Goal: Task Accomplishment & Management: Complete application form

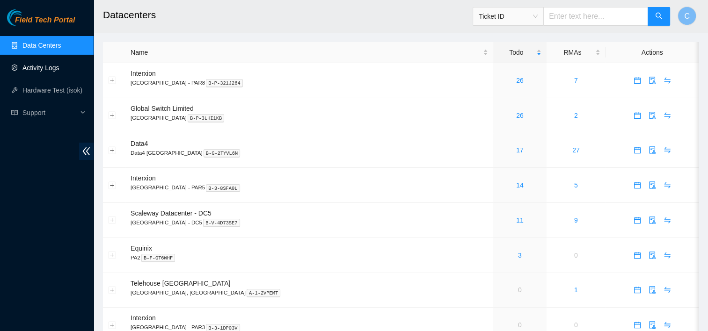
click at [50, 71] on link "Activity Logs" at bounding box center [40, 67] width 37 height 7
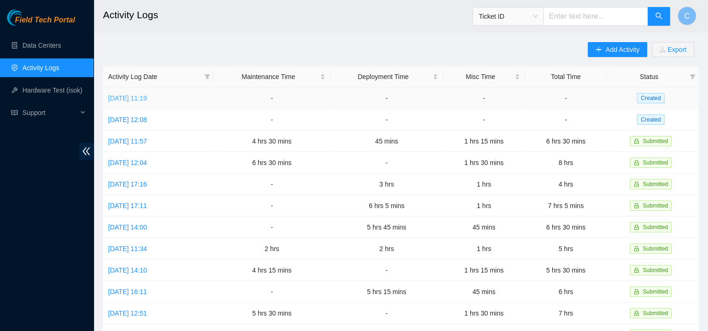
click at [147, 98] on link "Wed, 03 Sep 2025 11:19" at bounding box center [127, 98] width 39 height 7
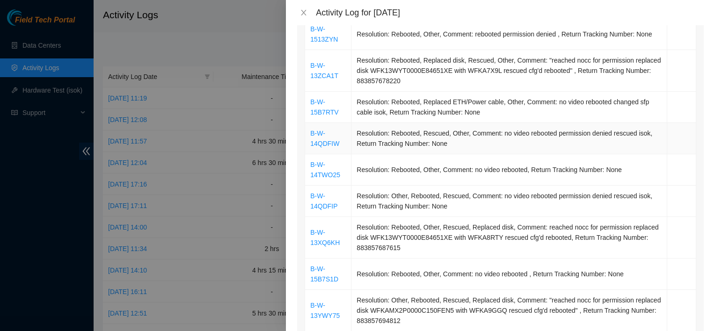
scroll to position [275, 0]
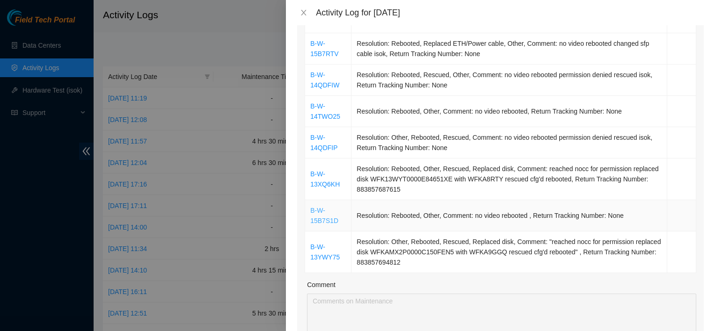
click at [321, 222] on link "B-W-15B7S1D" at bounding box center [324, 216] width 28 height 18
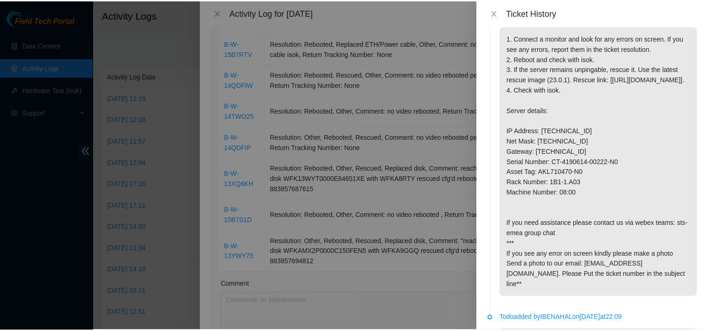
scroll to position [109, 0]
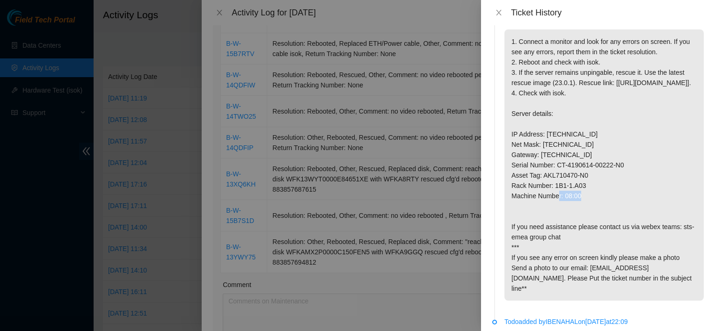
drag, startPoint x: 554, startPoint y: 227, endPoint x: 582, endPoint y: 227, distance: 28.1
click at [582, 227] on p "1. Connect a monitor and look for any errors on screen. If you see any errors, …" at bounding box center [604, 165] width 199 height 272
copy p "1B1-1.A03"
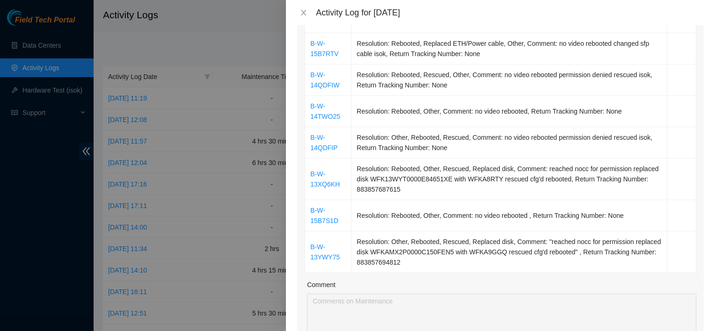
click at [163, 33] on div at bounding box center [357, 165] width 715 height 331
click at [72, 87] on div at bounding box center [357, 165] width 715 height 331
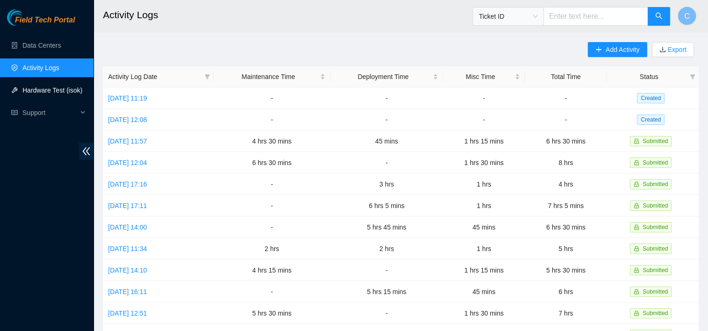
click at [72, 87] on link "Hardware Test (isok)" at bounding box center [52, 90] width 60 height 7
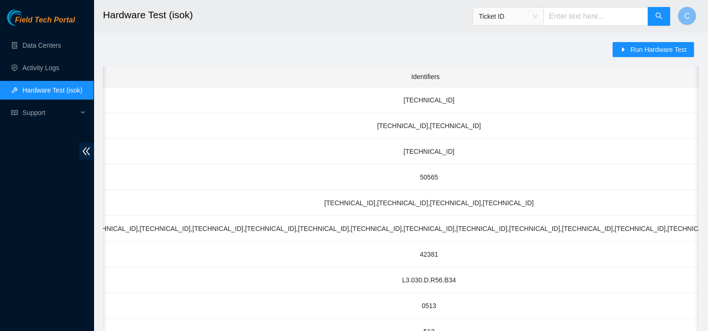
scroll to position [0, 504]
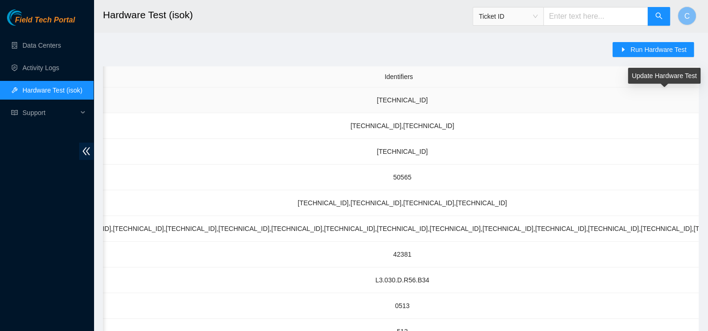
click at [571, 104] on td "95.100.202.92" at bounding box center [403, 101] width 1382 height 26
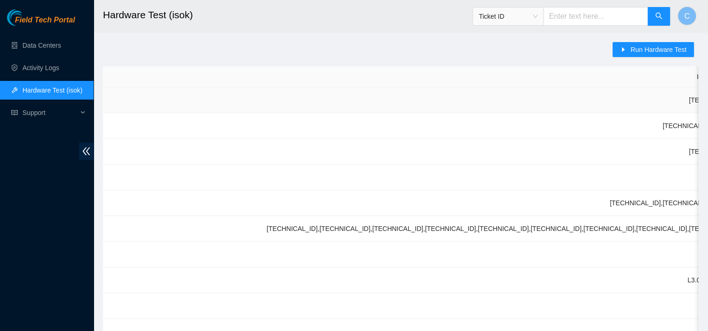
scroll to position [0, 0]
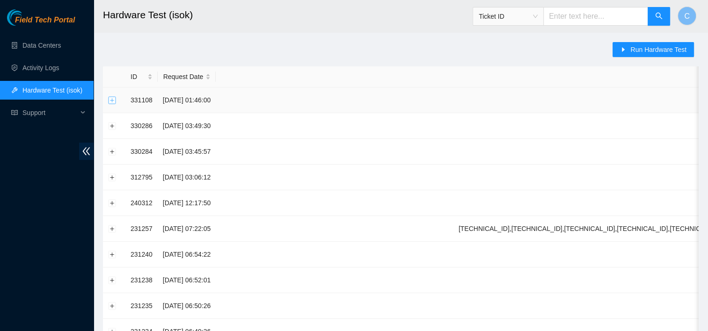
click at [112, 101] on button "Expand row" at bounding box center [112, 99] width 7 height 7
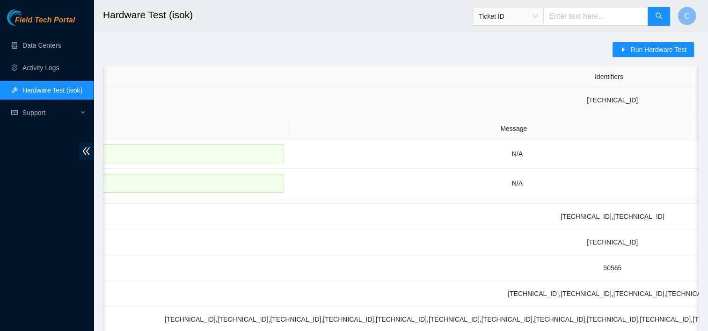
scroll to position [0, 504]
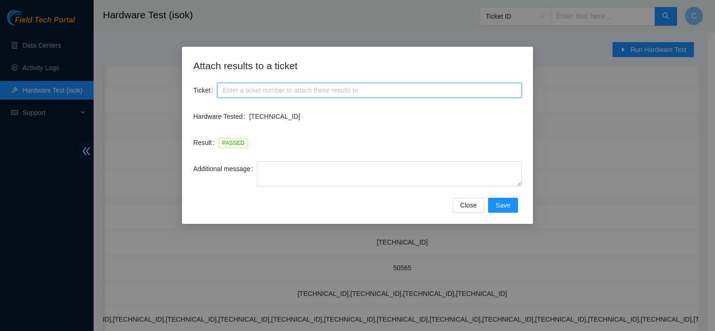
click at [280, 91] on input "Ticket" at bounding box center [369, 90] width 305 height 15
paste input "B-W-15B7S1D"
type input "B-W-15B7S1D"
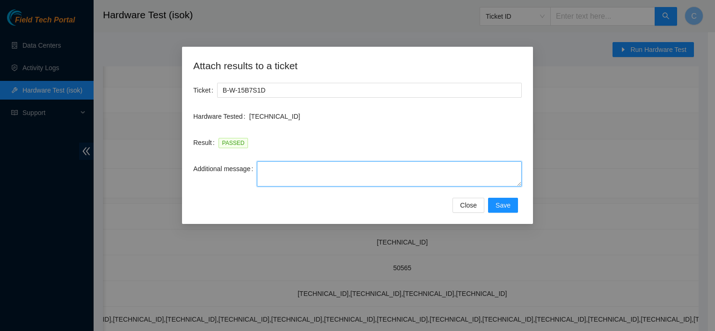
click at [295, 175] on textarea "Additional message" at bounding box center [389, 174] width 265 height 25
type textarea "I have rescued and reconfigured the server"
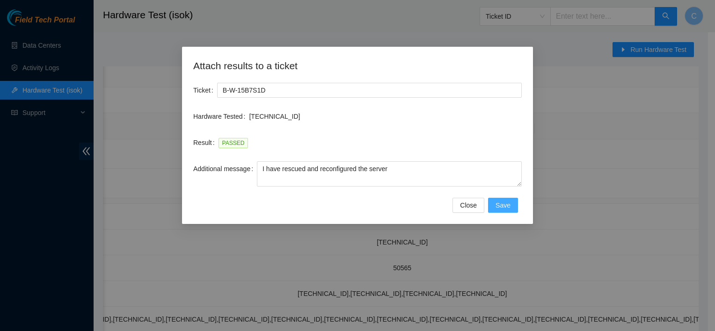
click at [508, 206] on span "Save" at bounding box center [503, 205] width 15 height 10
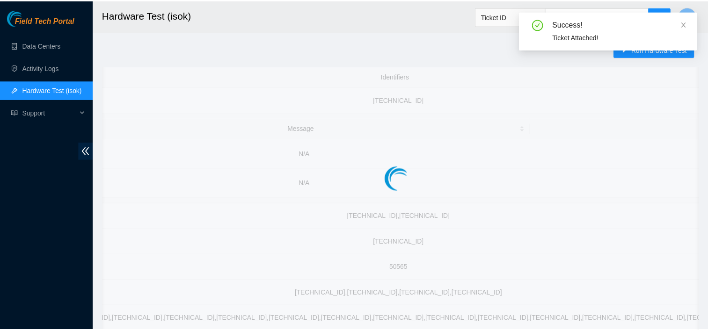
scroll to position [0, 497]
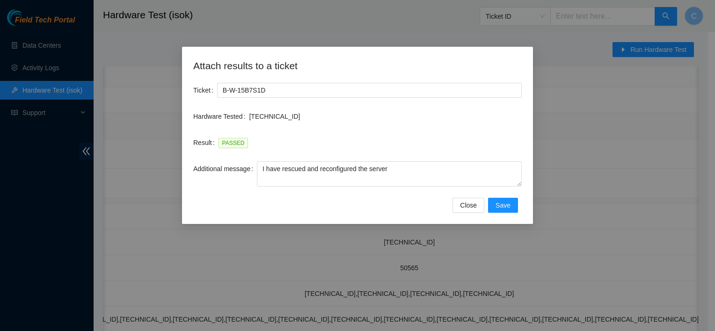
click at [501, 197] on div "Additional message I have rescued and reconfigured the server" at bounding box center [357, 180] width 329 height 37
click at [502, 203] on span "Save" at bounding box center [503, 205] width 15 height 10
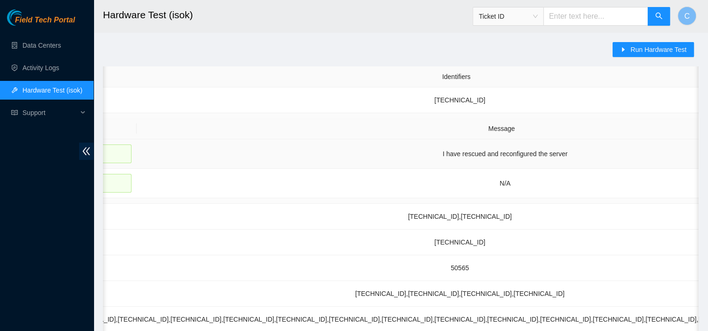
scroll to position [0, 446]
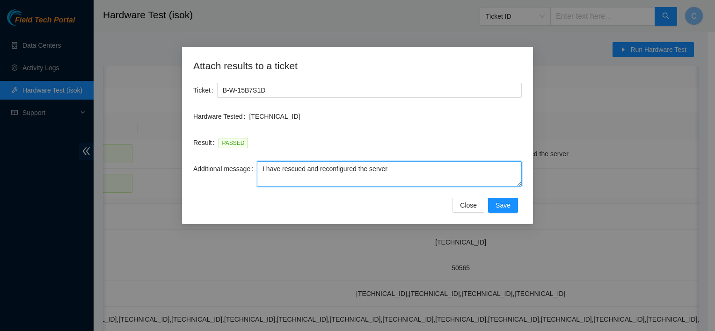
drag, startPoint x: 401, startPoint y: 173, endPoint x: 298, endPoint y: 171, distance: 103.0
click at [298, 171] on textarea "I have rescued and reconfigured the server" at bounding box center [389, 174] width 265 height 25
type textarea "I"
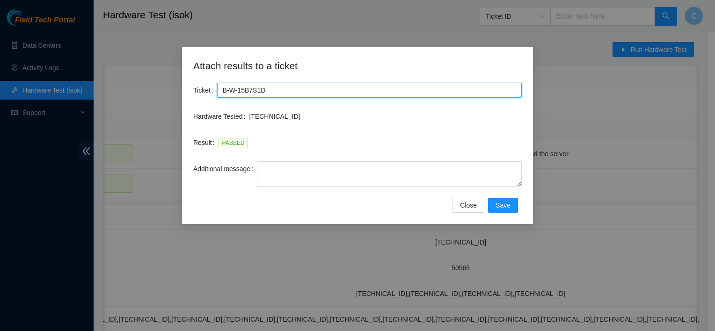
drag, startPoint x: 344, startPoint y: 88, endPoint x: 215, endPoint y: 96, distance: 129.0
click at [215, 96] on div "Ticket B-W-15B7S1D" at bounding box center [357, 90] width 329 height 15
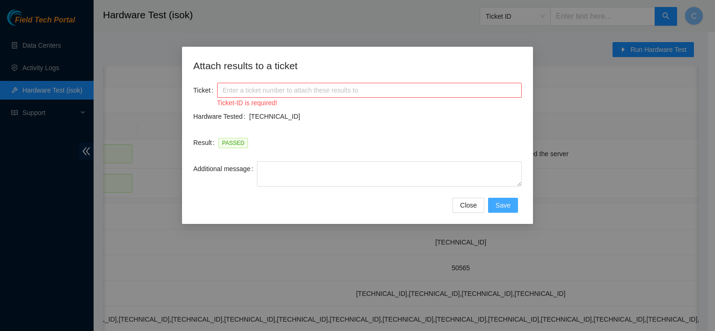
click at [492, 202] on button "Save" at bounding box center [503, 205] width 30 height 15
click at [498, 202] on span "Save" at bounding box center [503, 205] width 15 height 10
click at [470, 204] on span "Close" at bounding box center [468, 205] width 17 height 10
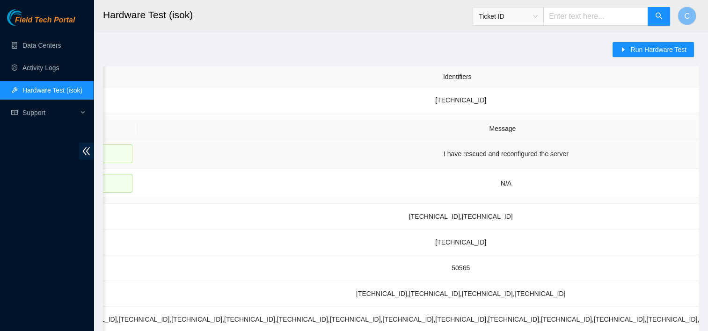
scroll to position [0, 504]
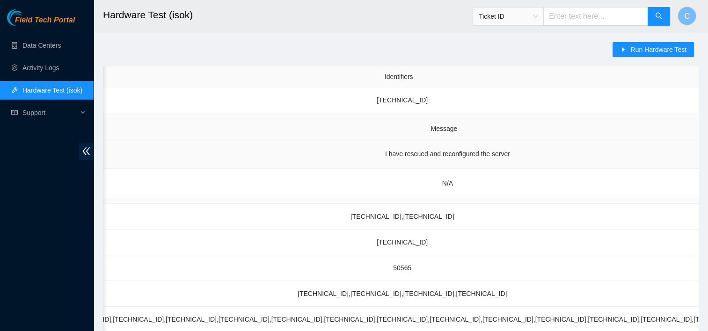
click at [366, 151] on td "I have rescued and reconfigured the server" at bounding box center [447, 154] width 737 height 29
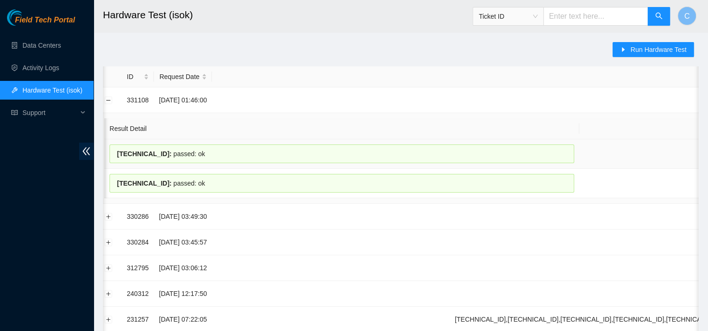
scroll to position [0, 0]
click at [257, 149] on div "95.100.202.93 : passed: ok" at bounding box center [345, 154] width 465 height 19
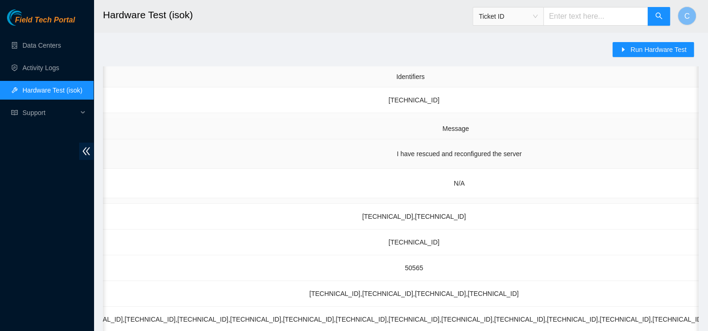
scroll to position [0, 504]
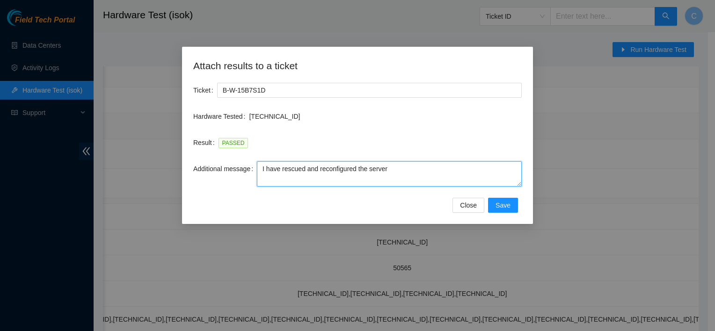
drag, startPoint x: 398, startPoint y: 169, endPoint x: 253, endPoint y: 167, distance: 145.2
click at [253, 167] on div "Additional message I have rescued and reconfigured the server" at bounding box center [357, 174] width 329 height 25
click at [294, 169] on textarea "no action on this node" at bounding box center [389, 174] width 265 height 25
type textarea "no action has been done on this node"
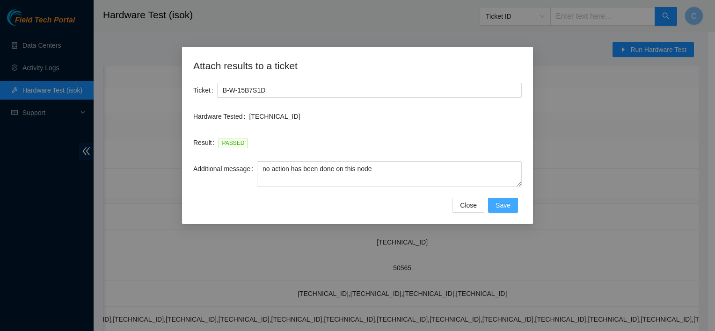
click at [506, 206] on span "Save" at bounding box center [503, 205] width 15 height 10
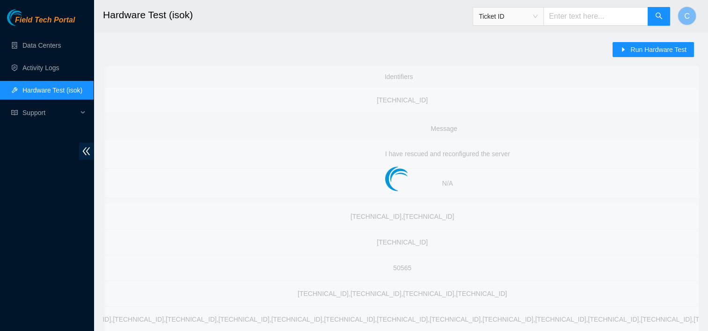
scroll to position [0, 497]
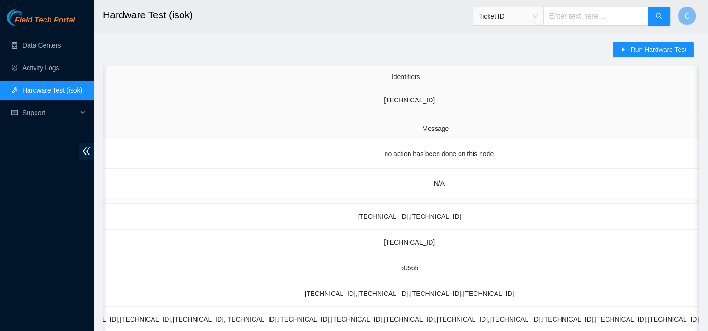
click at [559, 103] on td "95.100.202.92" at bounding box center [410, 101] width 1382 height 26
drag, startPoint x: 592, startPoint y: 158, endPoint x: 546, endPoint y: 156, distance: 45.4
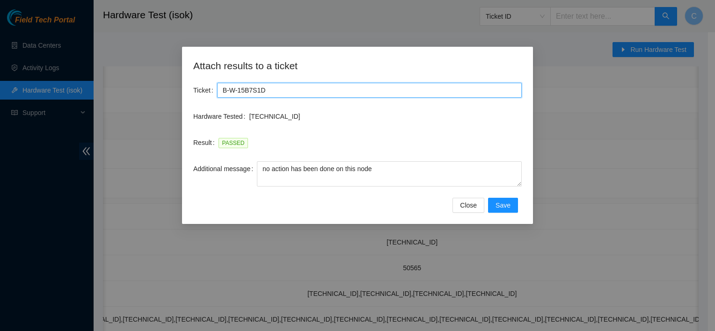
drag, startPoint x: 272, startPoint y: 88, endPoint x: 171, endPoint y: 81, distance: 100.4
click at [171, 81] on div "Attach results to a ticket Ticket B-W-15B7S1D Hardware Tested 95.100.202.93 Res…" at bounding box center [357, 165] width 715 height 331
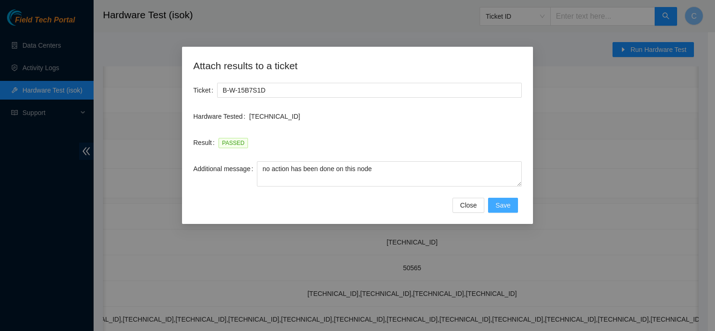
click at [501, 204] on span "Save" at bounding box center [503, 205] width 15 height 10
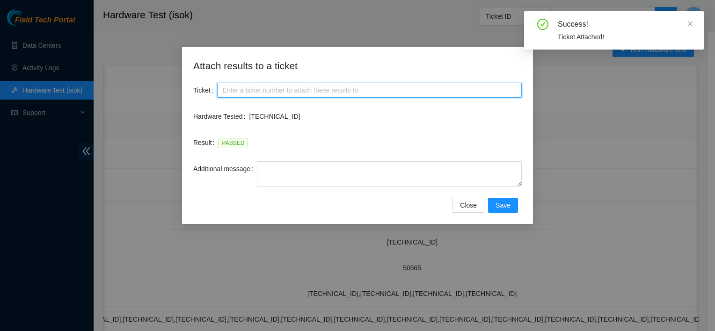
click at [367, 86] on input "Ticket" at bounding box center [369, 90] width 305 height 15
paste input "B-W-15B7S1D"
type input "B-W-15B7S1D"
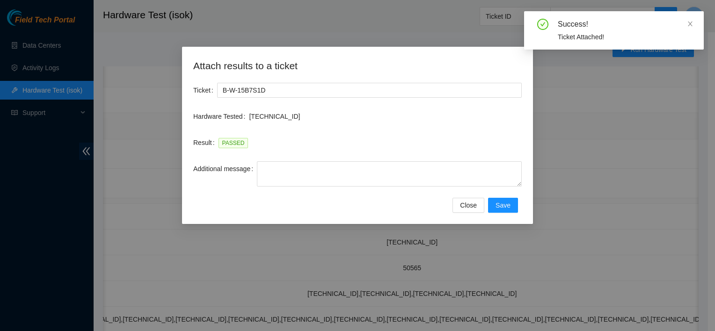
click at [367, 192] on div "Additional message" at bounding box center [357, 180] width 329 height 37
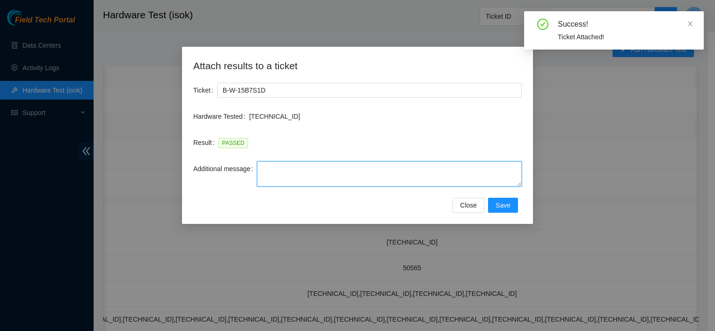
click at [363, 179] on textarea "Additional message" at bounding box center [389, 174] width 265 height 25
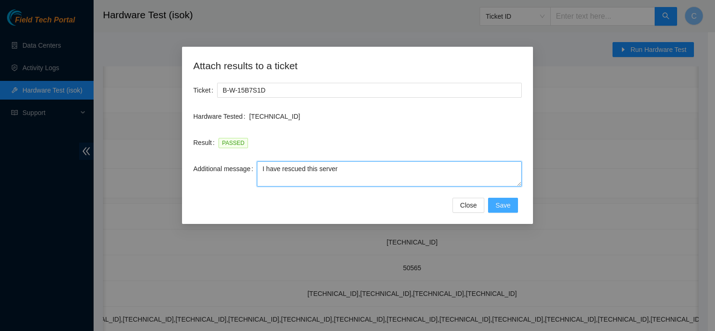
type textarea "I have rescued this server"
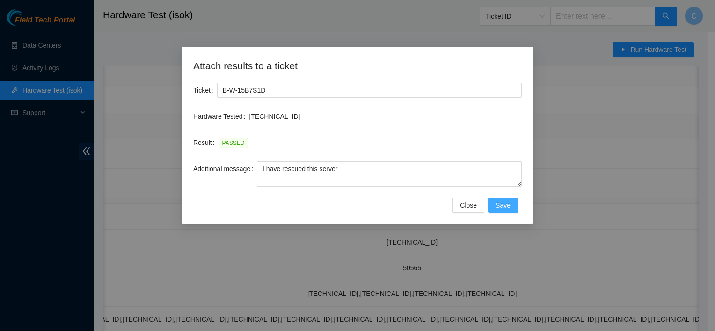
click at [505, 205] on span "Save" at bounding box center [503, 205] width 15 height 10
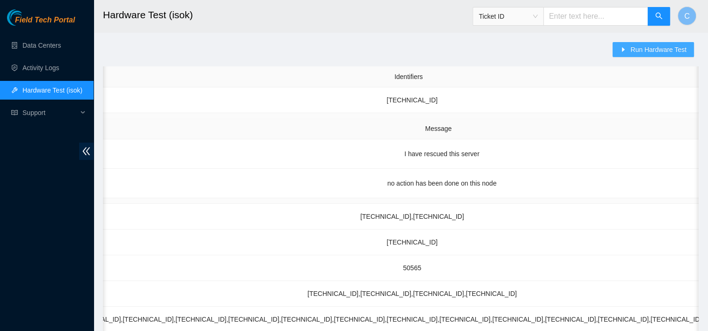
click at [646, 49] on span "Run Hardware Test" at bounding box center [659, 49] width 56 height 10
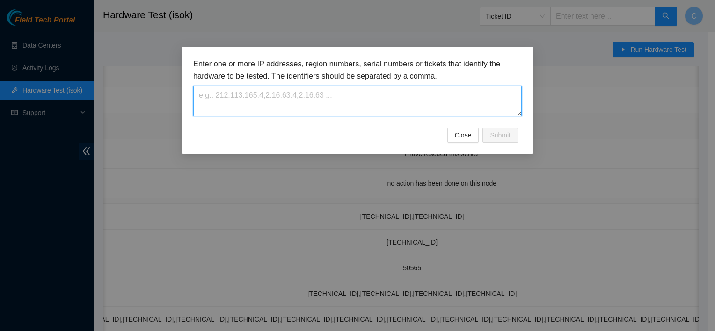
click at [369, 109] on textarea at bounding box center [357, 101] width 329 height 30
paste textarea "2.21.132.172"
type textarea "2.21.132.172"
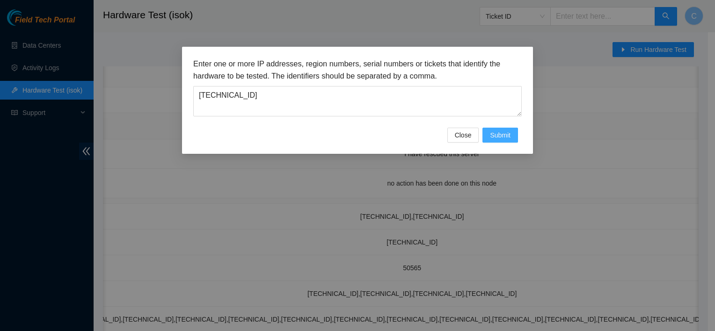
click at [504, 135] on span "Submit" at bounding box center [500, 135] width 21 height 10
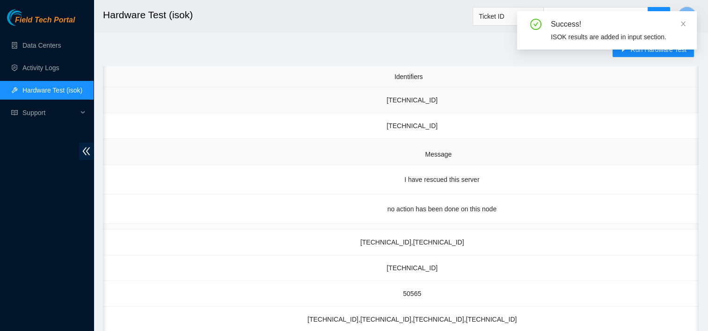
click at [578, 103] on td "2.21.132.172" at bounding box center [412, 101] width 1382 height 26
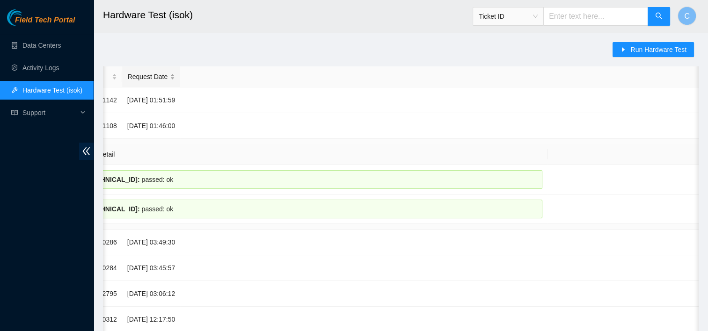
scroll to position [0, 0]
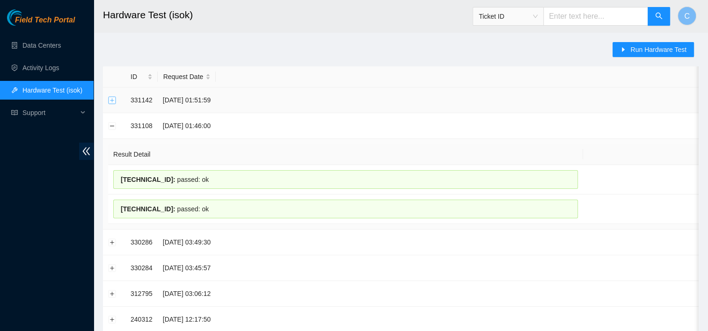
click at [110, 101] on button "Expand row" at bounding box center [112, 99] width 7 height 7
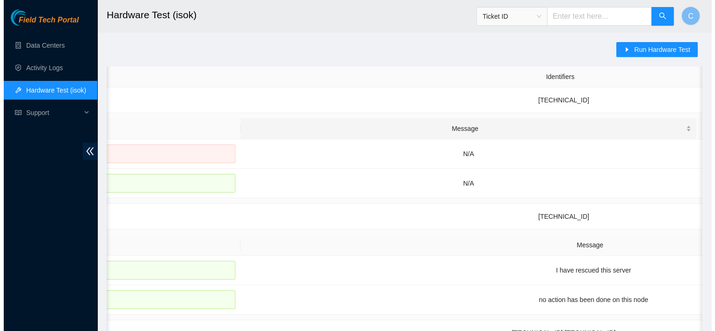
scroll to position [0, 358]
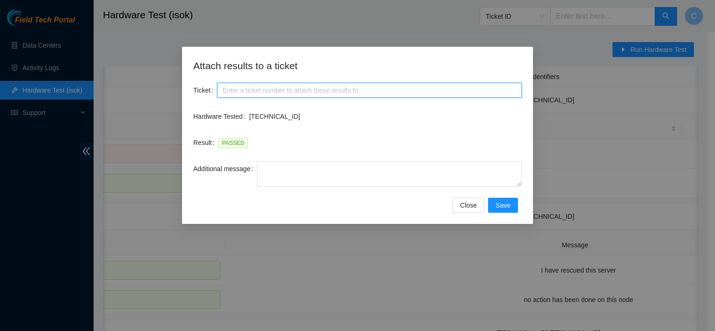
click at [361, 91] on input "Ticket" at bounding box center [369, 90] width 305 height 15
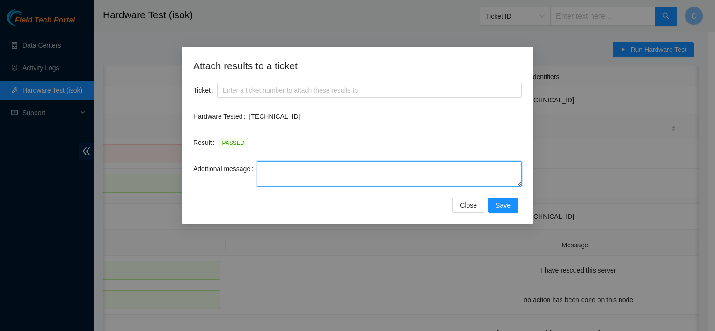
click at [405, 170] on textarea "Additional message" at bounding box center [389, 174] width 265 height 25
paste textarea "WFKA45LW0000K14145F0"
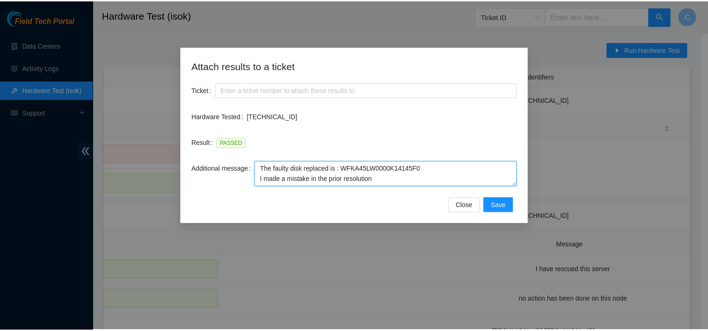
scroll to position [7, 0]
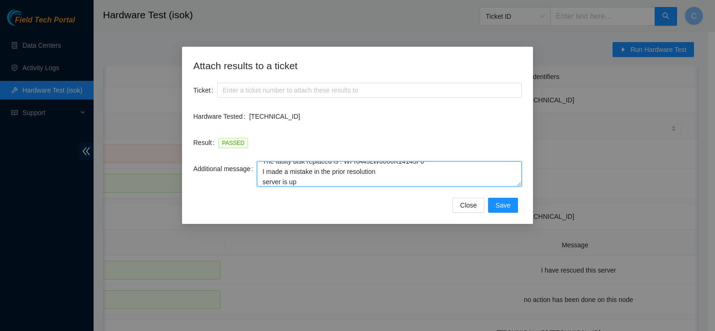
type textarea "The faulty disk replaced is : WFKA45LW0000K14145F0 I made a mistake in the prio…"
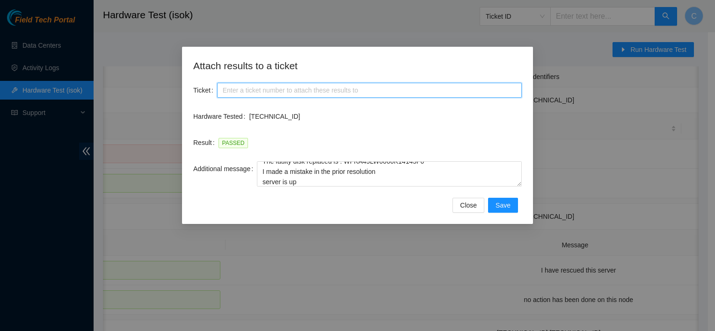
click at [309, 91] on input "Ticket" at bounding box center [369, 90] width 305 height 15
paste input "B-W-13XQ6KH"
drag, startPoint x: 309, startPoint y: 91, endPoint x: 373, endPoint y: 148, distance: 85.2
click at [373, 148] on form "Ticket B-W-13XQ6KH Hardware Tested 2.21.132.172 Result PASSED Additional messag…" at bounding box center [357, 148] width 329 height 130
type input "B-W-13XQ6KH"
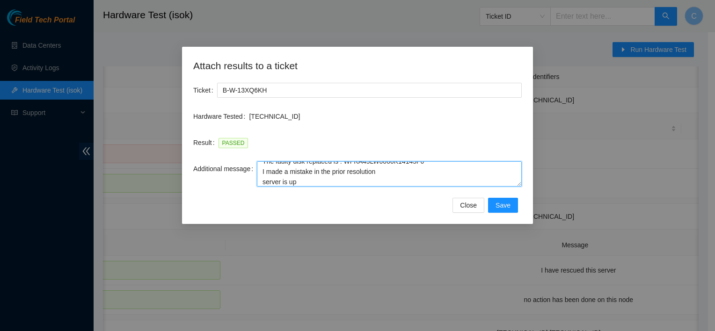
click at [348, 169] on textarea "The faulty disk replaced is : WFKA45LW0000K14145F0 I made a mistake in the prio…" at bounding box center [389, 174] width 265 height 25
type textarea "The faulty disk replaced is : WFKA45LW0000K14145F0 I made a mistake in the prev…"
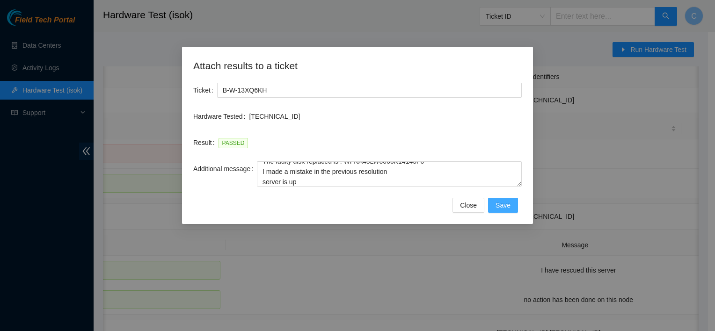
click at [502, 206] on span "Save" at bounding box center [503, 205] width 15 height 10
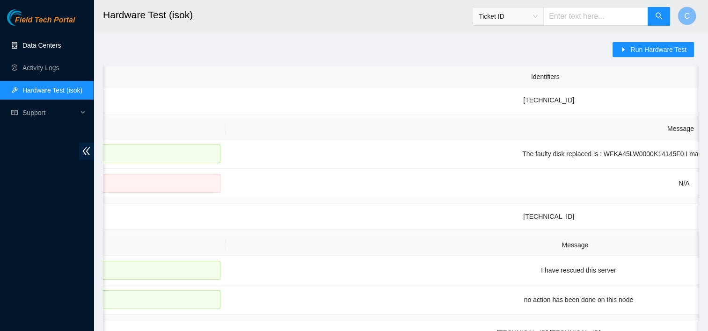
click at [41, 49] on link "Data Centers" at bounding box center [41, 45] width 38 height 7
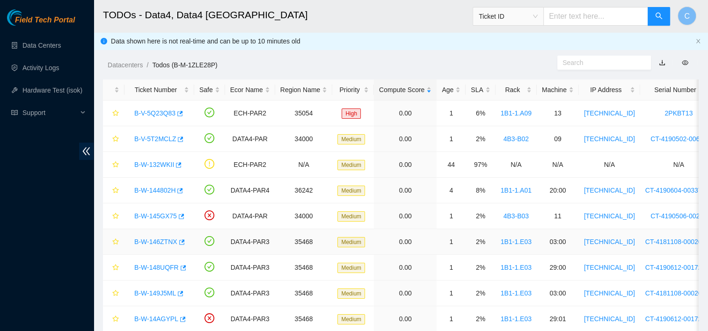
click at [165, 243] on link "B-W-146ZTNX" at bounding box center [155, 241] width 43 height 7
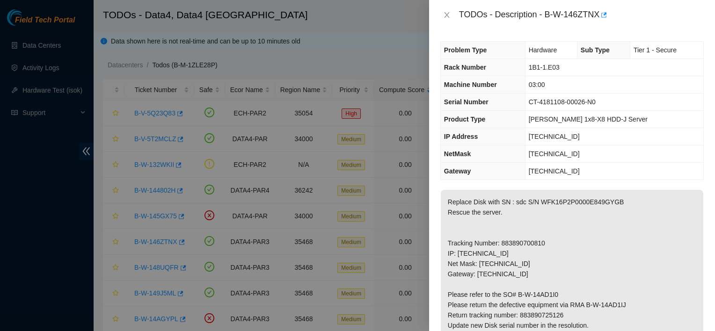
click at [566, 204] on p "Replace Disk with SN : sdc S/N WFK16P2P0000E849GYGB Rescue the server. Tracking…" at bounding box center [572, 305] width 263 height 230
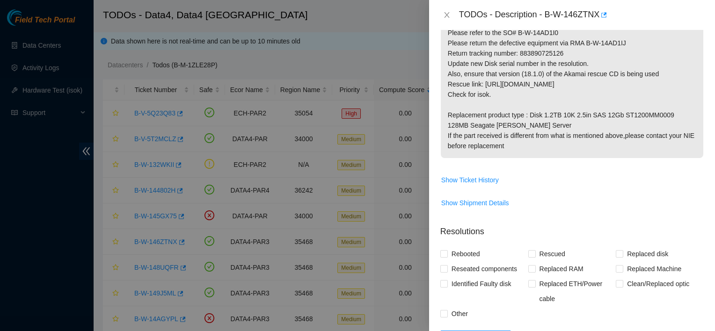
scroll to position [269, 0]
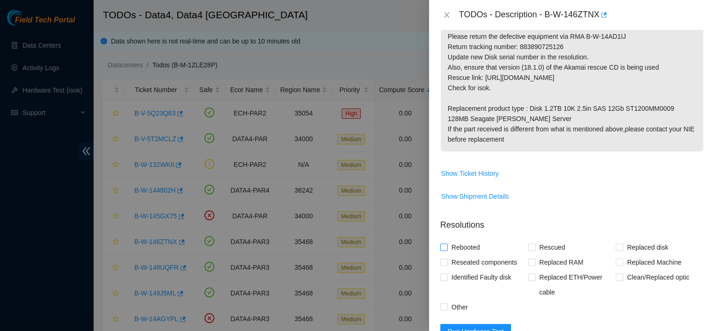
click at [451, 245] on span "Rebooted" at bounding box center [466, 247] width 36 height 15
click at [447, 245] on input "Rebooted" at bounding box center [444, 247] width 7 height 7
checkbox input "true"
click at [452, 309] on span "Other" at bounding box center [460, 307] width 24 height 15
click at [447, 309] on input "Other" at bounding box center [444, 307] width 7 height 7
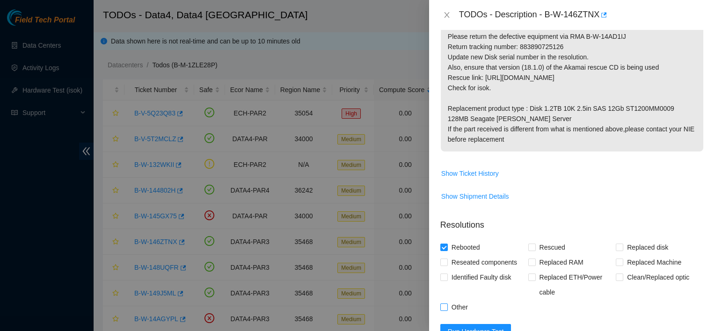
checkbox input "true"
click at [544, 248] on span "Rescued" at bounding box center [552, 247] width 33 height 15
click at [535, 248] on input "Rescued" at bounding box center [532, 247] width 7 height 7
checkbox input "true"
click at [645, 247] on span "Replaced disk" at bounding box center [648, 247] width 49 height 15
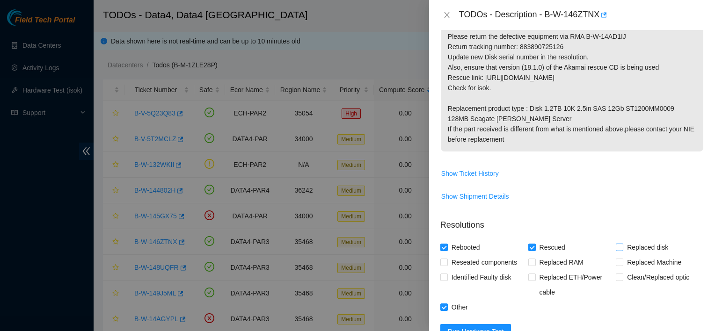
click at [623, 247] on input "Replaced disk" at bounding box center [619, 247] width 7 height 7
checkbox input "true"
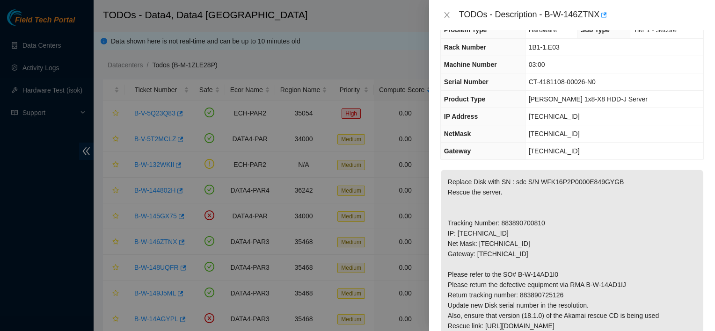
scroll to position [13, 0]
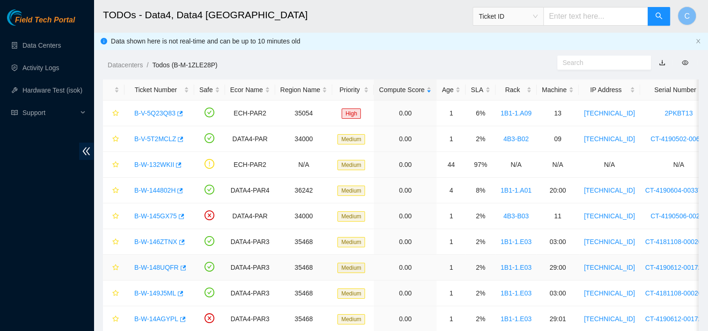
click at [161, 269] on link "B-W-148UQFR" at bounding box center [156, 267] width 44 height 7
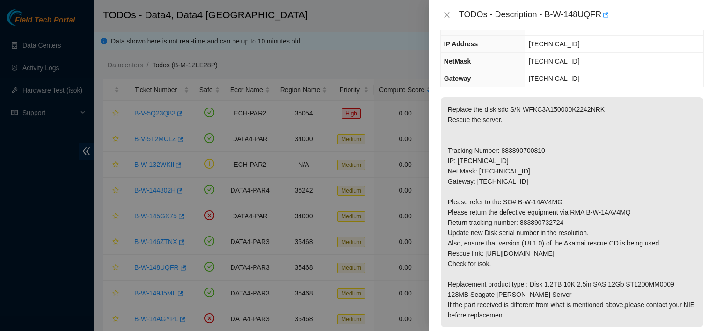
scroll to position [97, 0]
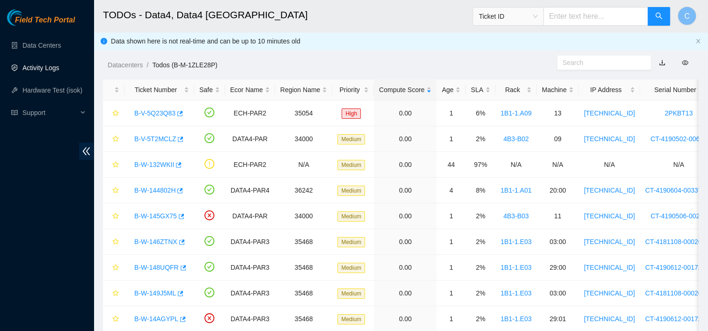
click at [43, 69] on link "Activity Logs" at bounding box center [40, 67] width 37 height 7
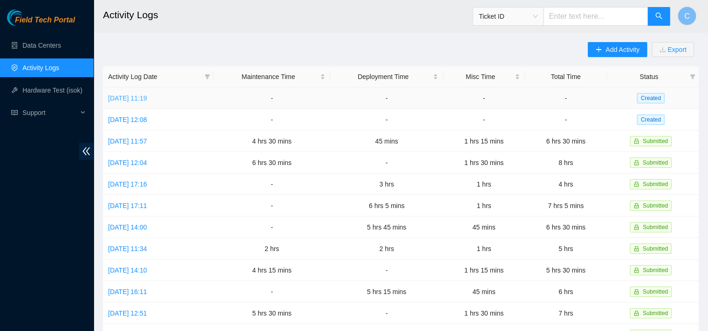
click at [147, 95] on link "Wed, 03 Sep 2025 11:19" at bounding box center [127, 98] width 39 height 7
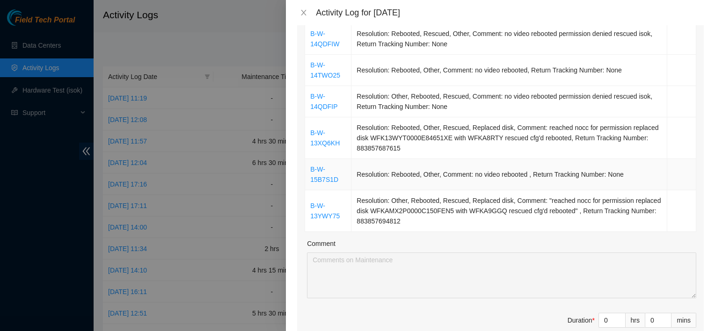
scroll to position [318, 0]
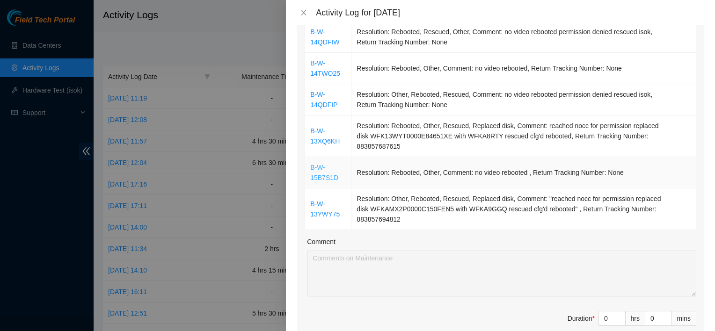
click at [326, 173] on link "B-W-15B7S1D" at bounding box center [324, 173] width 28 height 18
click at [388, 145] on td "Resolution: Rebooted, Other, Rescued, Replaced disk, Comment: reached nocc for …" at bounding box center [510, 137] width 316 height 42
drag, startPoint x: 340, startPoint y: 178, endPoint x: 307, endPoint y: 168, distance: 34.7
click at [307, 168] on td "B-W-15B7S1D" at bounding box center [328, 172] width 46 height 31
copy link "B-W-15B7S1D"
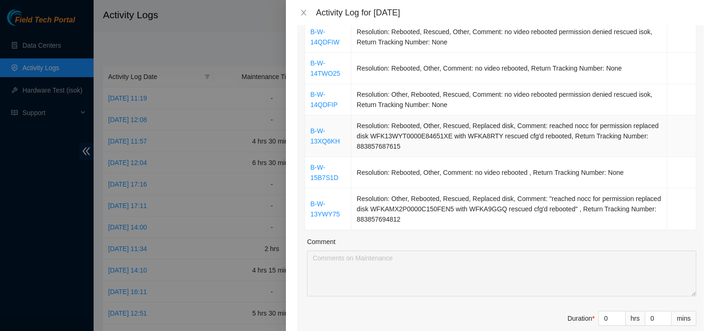
click at [319, 135] on td "B-W-13XQ6KH" at bounding box center [328, 137] width 46 height 42
click at [324, 142] on link "B-W-13XQ6KH" at bounding box center [324, 136] width 29 height 18
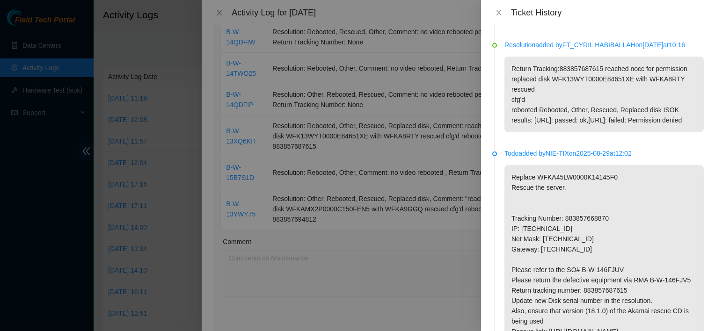
scroll to position [103, 0]
drag, startPoint x: 556, startPoint y: 271, endPoint x: 521, endPoint y: 274, distance: 35.7
click at [521, 274] on p "Replace WFKA45LW0000K14145F0 Rescue the server. Tracking Number: 883857668870 I…" at bounding box center [604, 285] width 199 height 241
copy p "2.21.132.172"
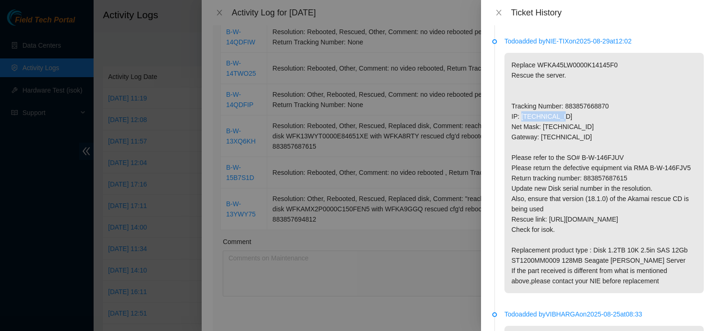
scroll to position [249, 0]
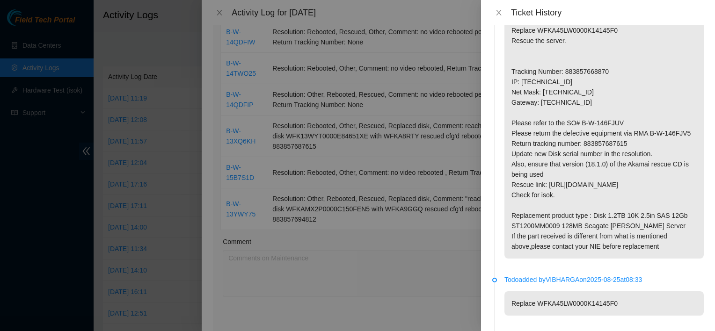
click at [573, 67] on p "Replace WFKA45LW0000K14145F0 Rescue the server. Tracking Number: 883857668870 I…" at bounding box center [604, 138] width 199 height 241
copy p "WFKA45LW0000K14145F0"
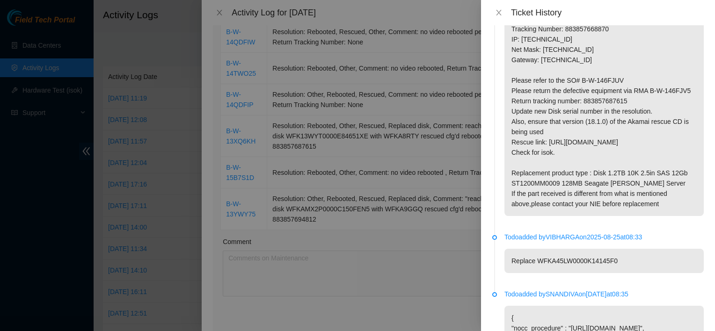
scroll to position [537, 0]
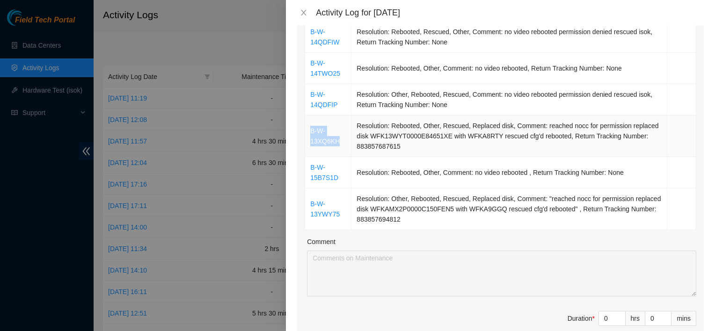
drag, startPoint x: 342, startPoint y: 144, endPoint x: 311, endPoint y: 125, distance: 35.9
click at [311, 125] on td "B-W-13XQ6KH" at bounding box center [328, 137] width 46 height 42
copy link "B-W-13XQ6KH"
